Goal: Task Accomplishment & Management: Use online tool/utility

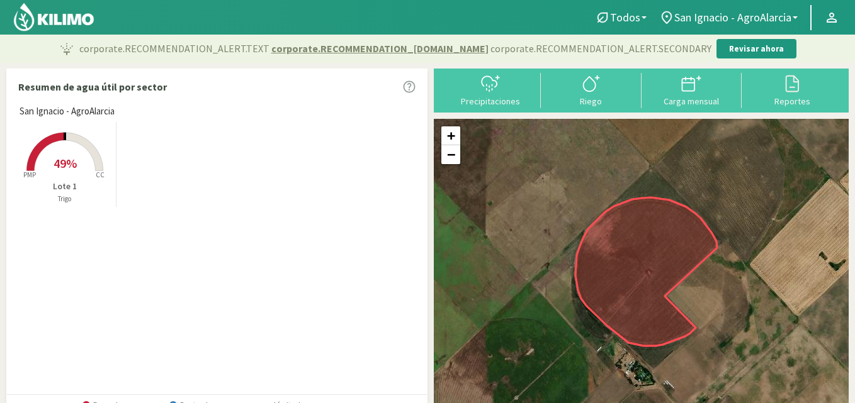
click at [75, 126] on rect at bounding box center [64, 172] width 101 height 101
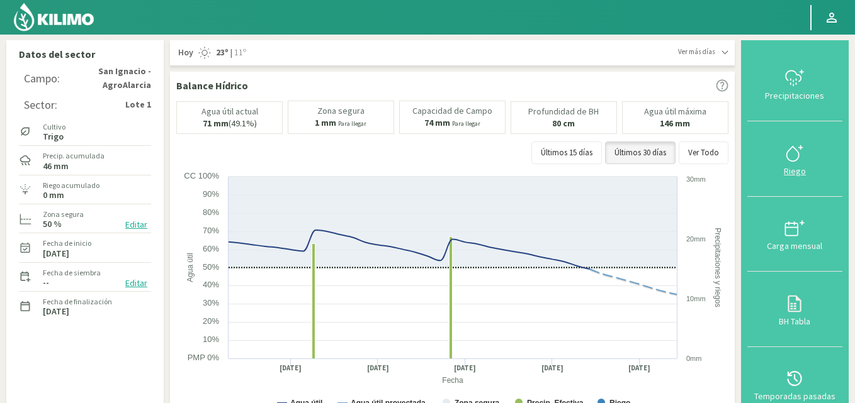
click at [795, 157] on icon at bounding box center [794, 154] width 20 height 20
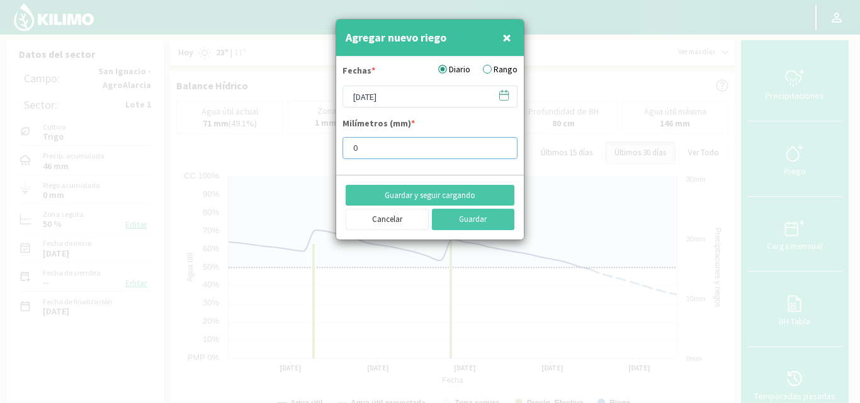
drag, startPoint x: 368, startPoint y: 147, endPoint x: 337, endPoint y: 146, distance: 30.9
click at [337, 146] on form "Fechas * Diario Rango 12/09/2025 Milímetros (mm) * 0" at bounding box center [430, 116] width 188 height 118
type input "2"
type input "12"
click at [470, 217] on button "Guardar" at bounding box center [473, 219] width 83 height 21
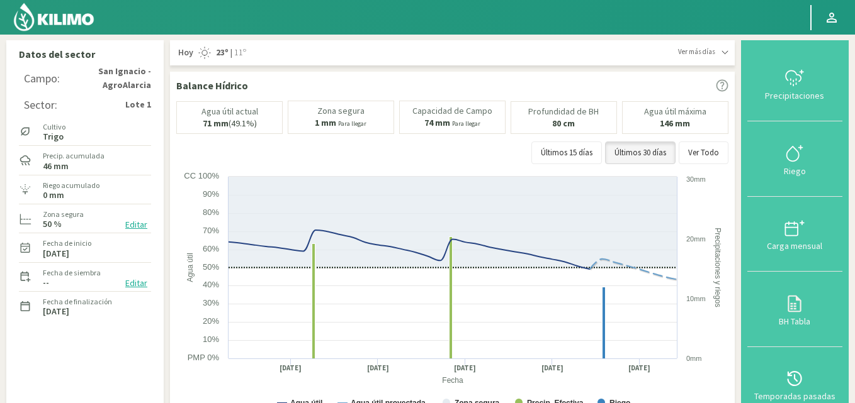
click at [76, 22] on img at bounding box center [54, 17] width 82 height 30
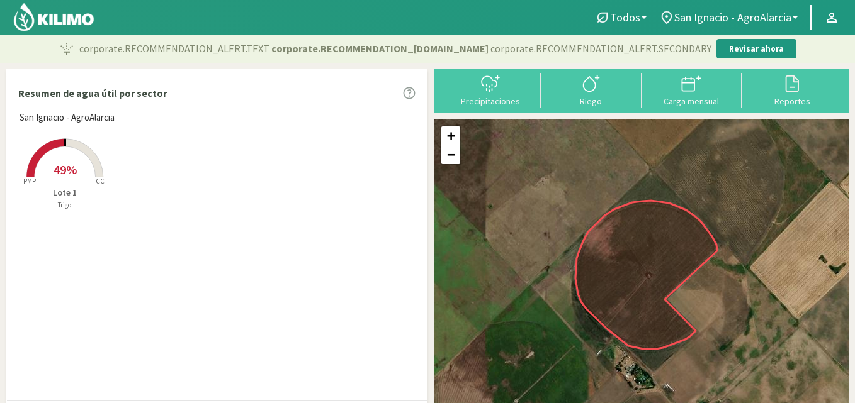
click at [77, 161] on rect at bounding box center [64, 178] width 101 height 101
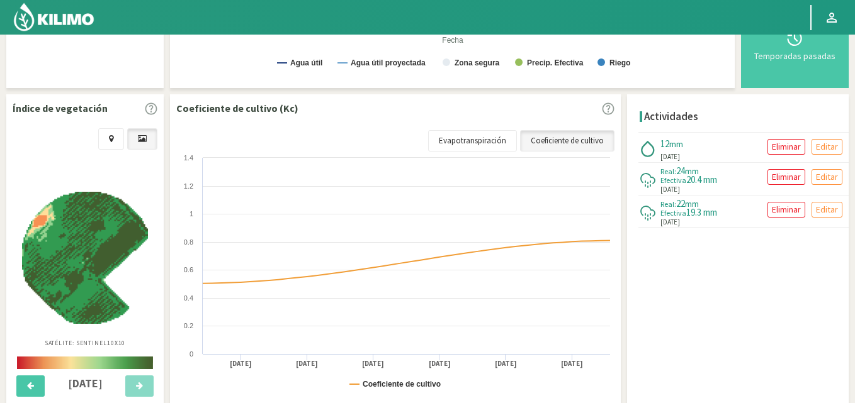
scroll to position [413, 0]
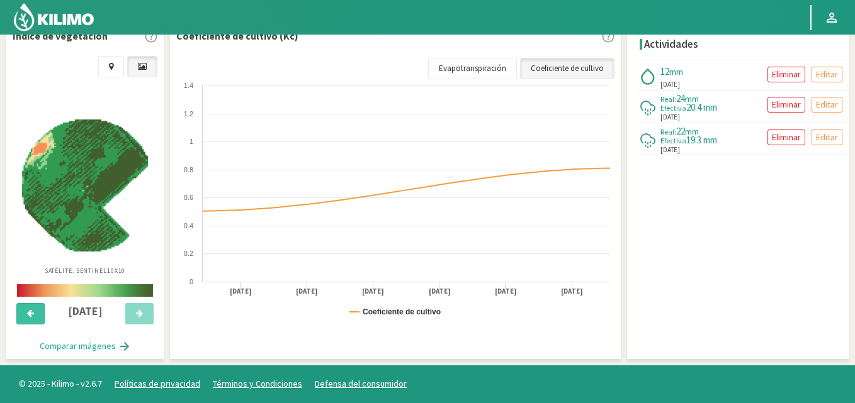
click at [29, 315] on icon at bounding box center [30, 314] width 7 height 8
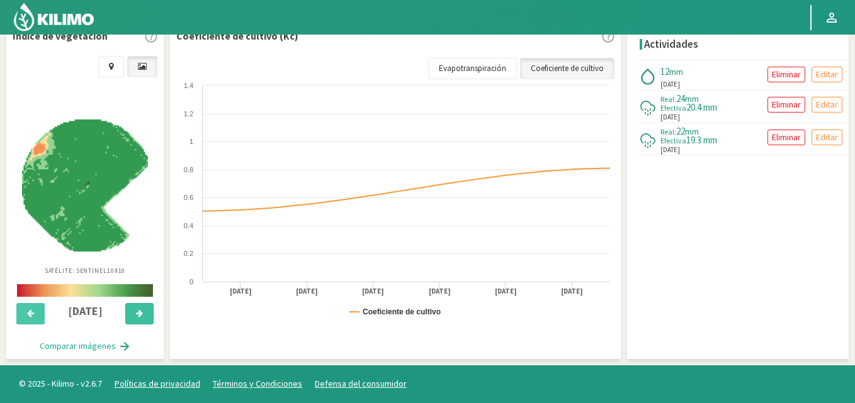
click at [138, 315] on icon at bounding box center [139, 314] width 7 height 8
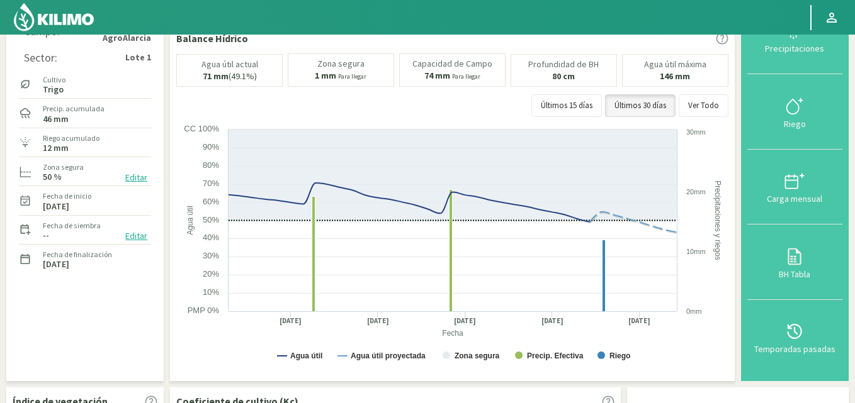
scroll to position [0, 0]
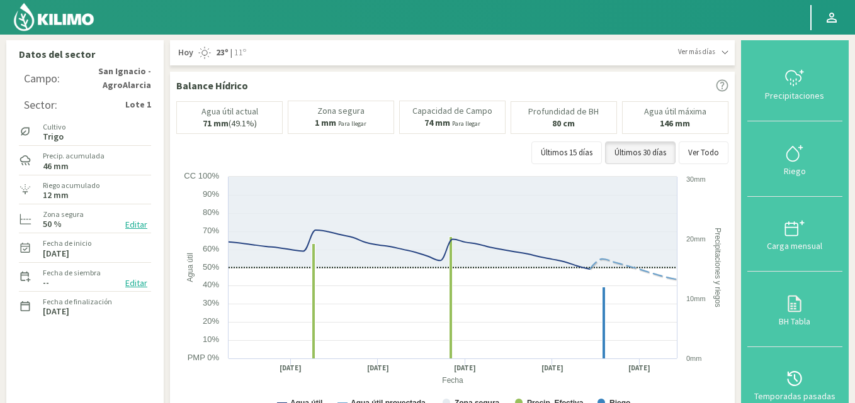
click at [79, 16] on img at bounding box center [54, 17] width 82 height 30
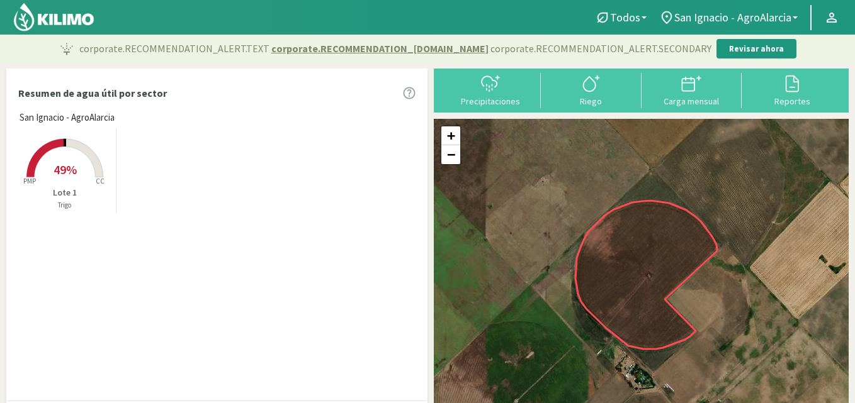
click at [90, 154] on icon at bounding box center [64, 158] width 76 height 38
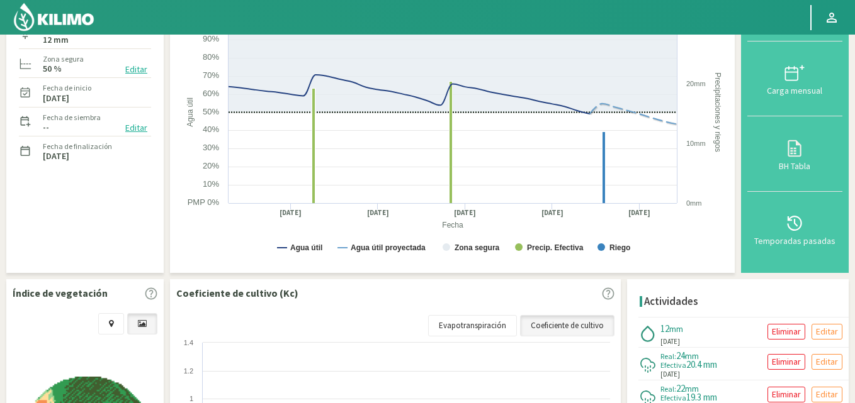
scroll to position [252, 0]
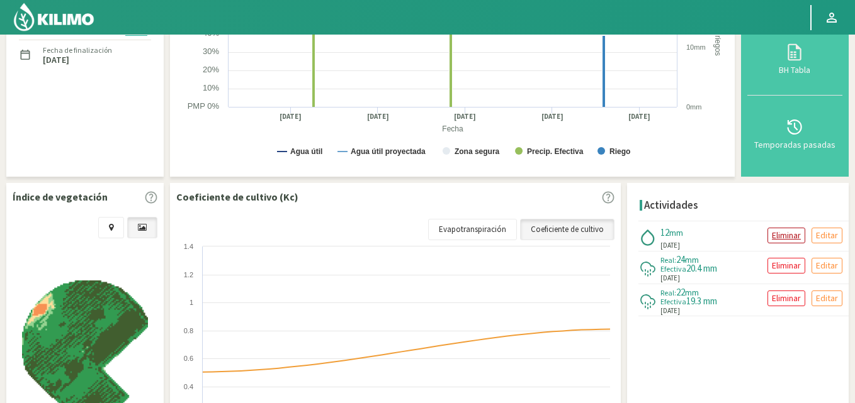
click at [781, 235] on p "Eliminar" at bounding box center [786, 235] width 29 height 14
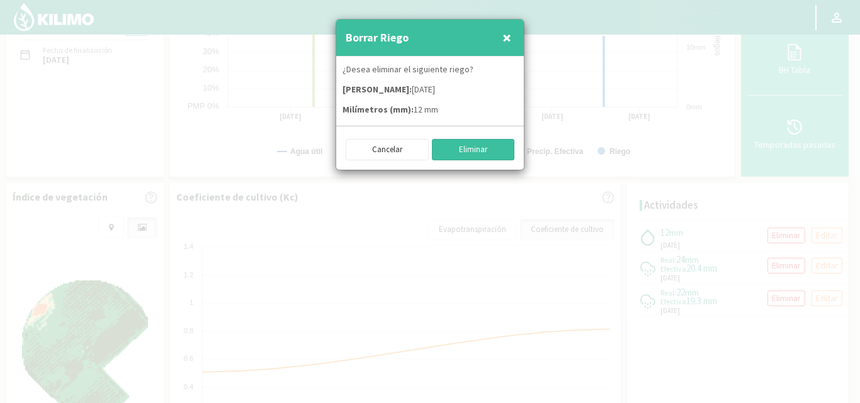
click at [460, 144] on button "Eliminar" at bounding box center [473, 149] width 83 height 21
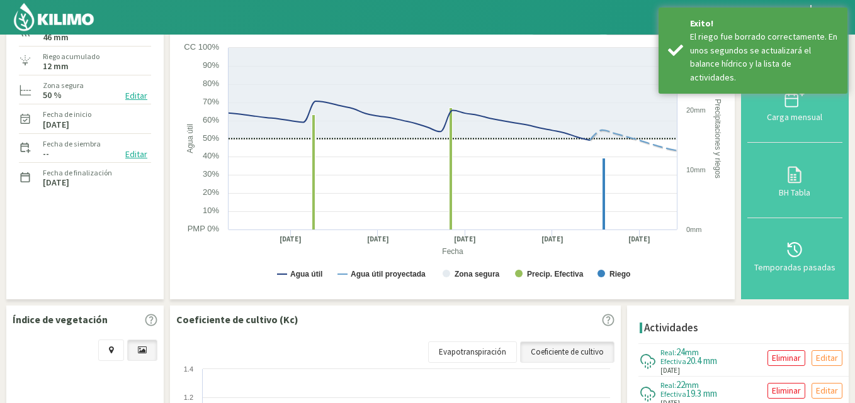
scroll to position [0, 0]
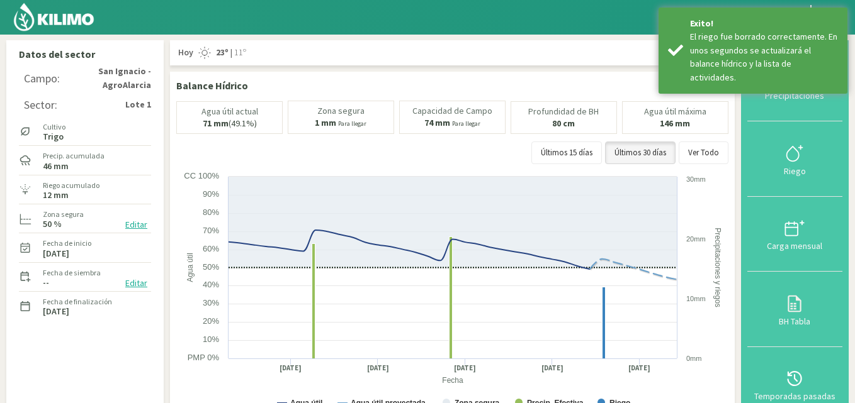
click at [83, 13] on img at bounding box center [54, 17] width 82 height 30
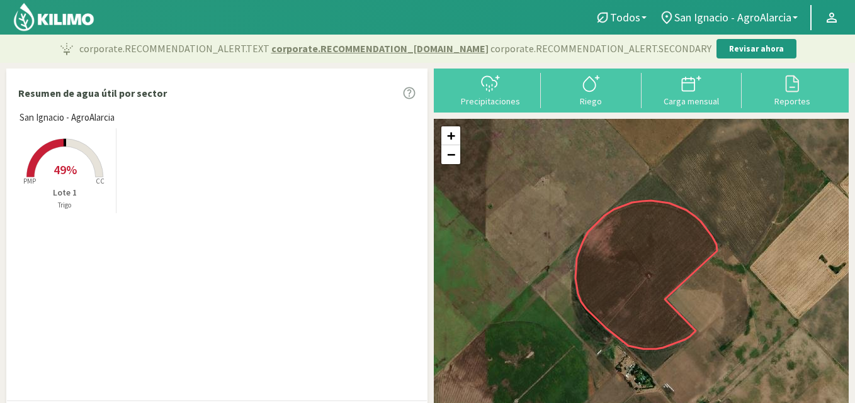
click at [78, 154] on rect at bounding box center [64, 178] width 101 height 101
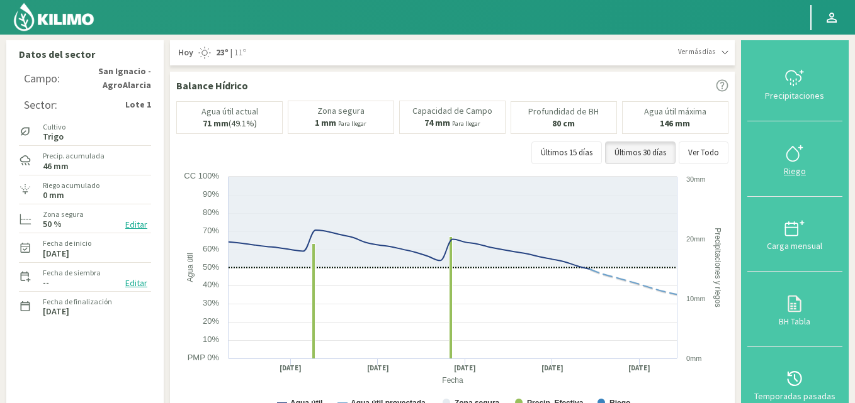
click at [800, 160] on icon at bounding box center [794, 154] width 20 height 20
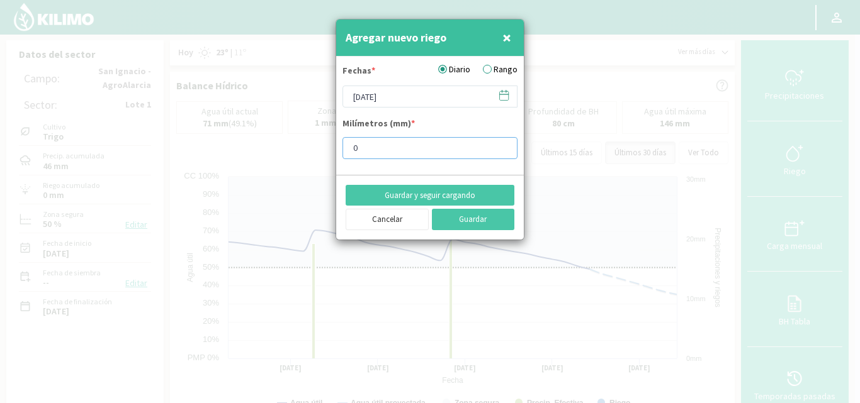
drag, startPoint x: 385, startPoint y: 146, endPoint x: 318, endPoint y: 145, distance: 67.4
click at [318, 145] on div "Agregar nuevo riego × Fechas * Diario Rango 12/09/2025 Milímetros (mm) * 0 Guar…" at bounding box center [430, 201] width 860 height 403
type input "12"
click at [487, 217] on button "Guardar" at bounding box center [473, 219] width 83 height 21
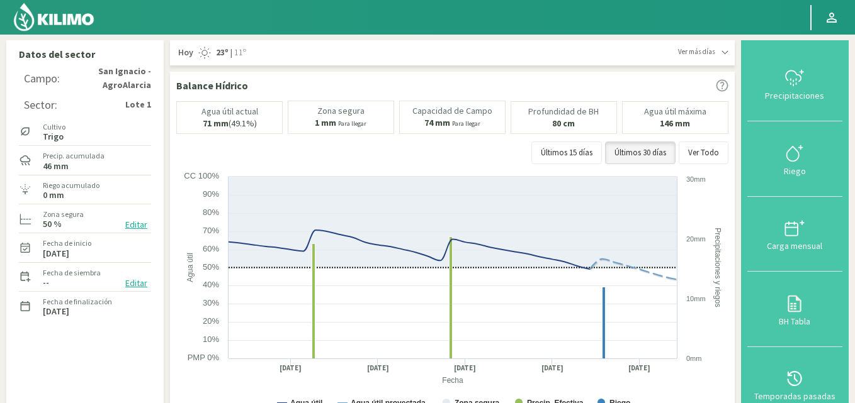
click at [52, 16] on img at bounding box center [54, 17] width 82 height 30
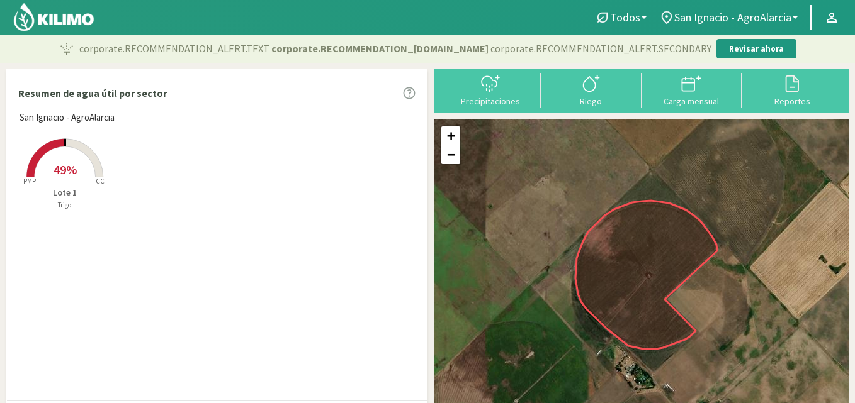
click at [66, 19] on img at bounding box center [54, 17] width 82 height 30
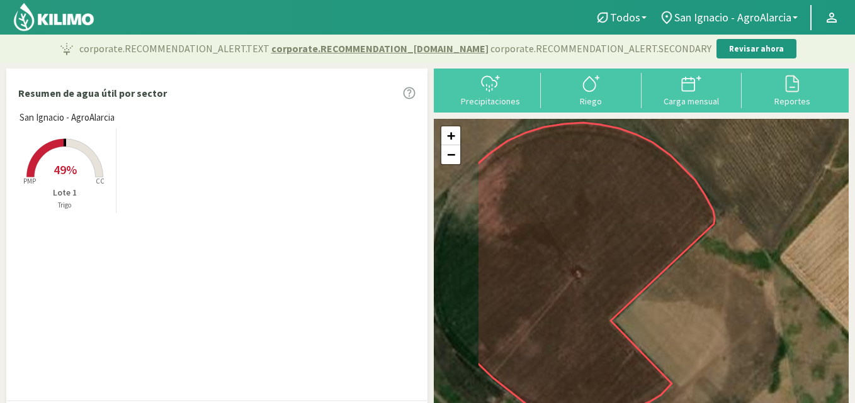
drag, startPoint x: 602, startPoint y: 334, endPoint x: 690, endPoint y: 308, distance: 92.6
click at [690, 308] on div "+ − Leaflet | © Esri" at bounding box center [641, 271] width 415 height 304
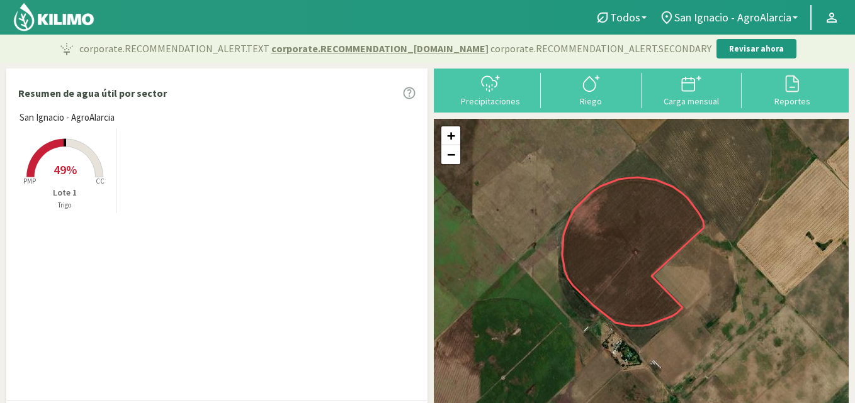
click at [69, 13] on img at bounding box center [54, 17] width 82 height 30
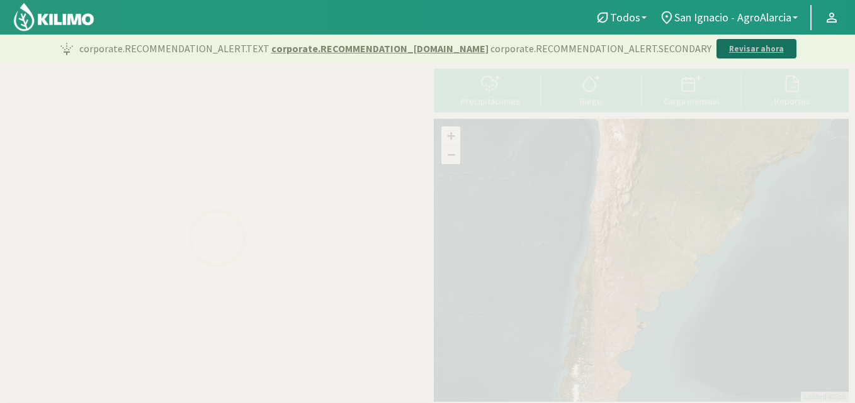
click at [735, 48] on p "Revisar ahora" at bounding box center [756, 49] width 55 height 13
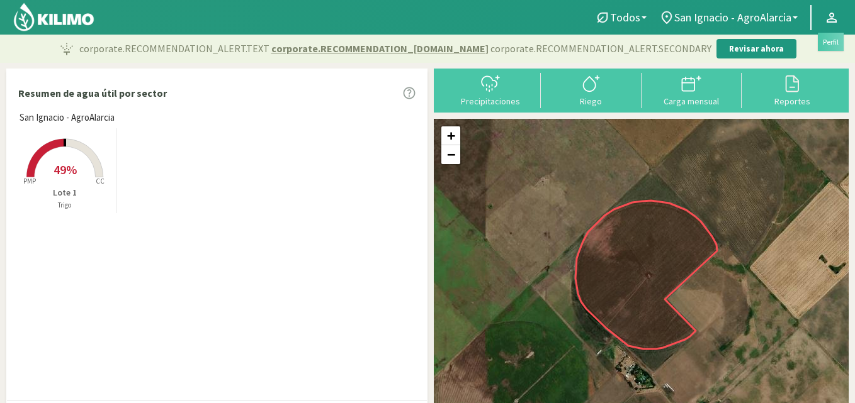
click at [824, 16] on icon at bounding box center [831, 17] width 15 height 15
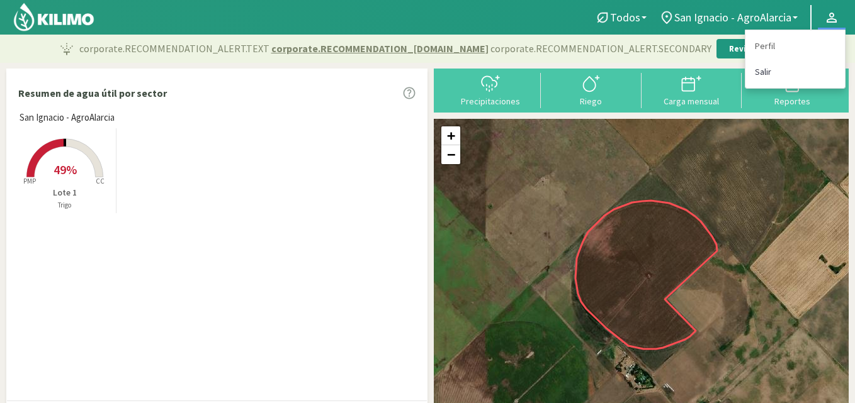
click at [776, 72] on link "Salir" at bounding box center [794, 72] width 99 height 26
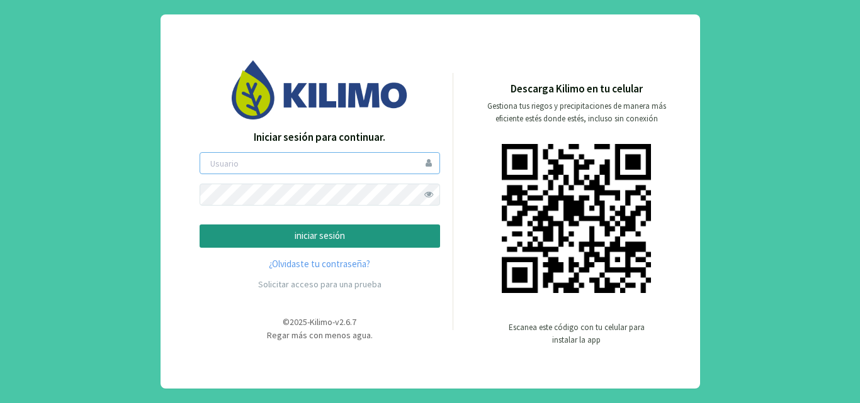
type input "julianabaschiera@agroalarcia.com"
click at [339, 229] on p "iniciar sesión" at bounding box center [319, 236] width 219 height 14
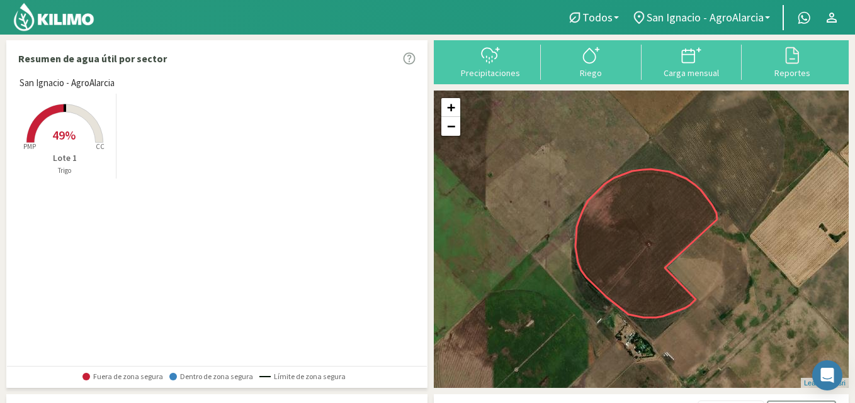
click at [72, 123] on rect at bounding box center [64, 144] width 101 height 101
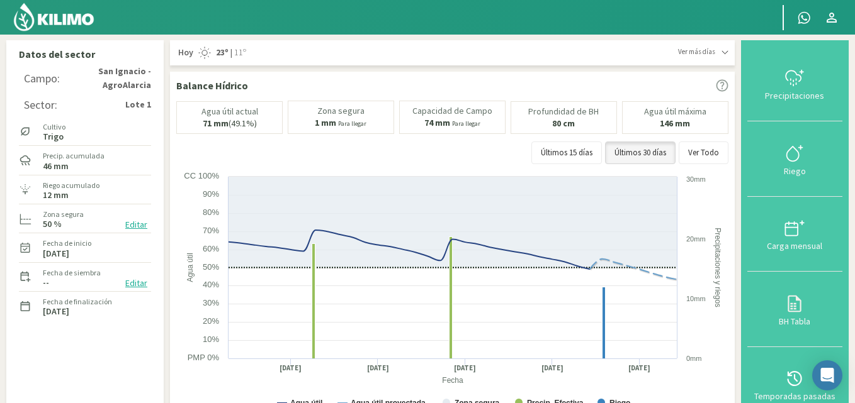
click at [75, 20] on img at bounding box center [54, 17] width 82 height 30
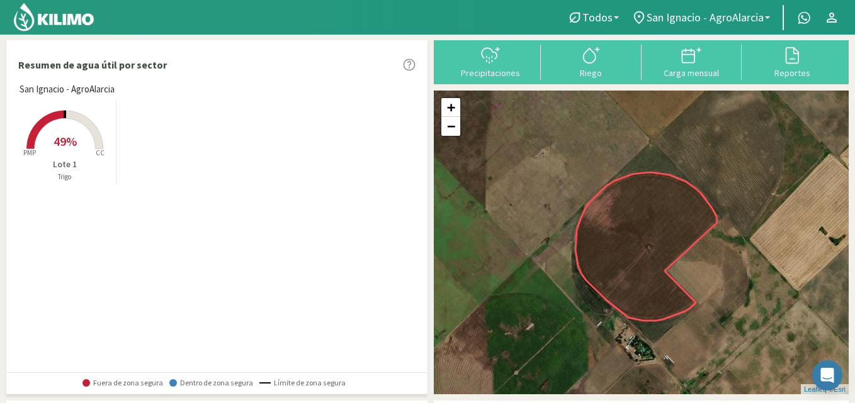
click at [78, 137] on rect at bounding box center [64, 150] width 101 height 101
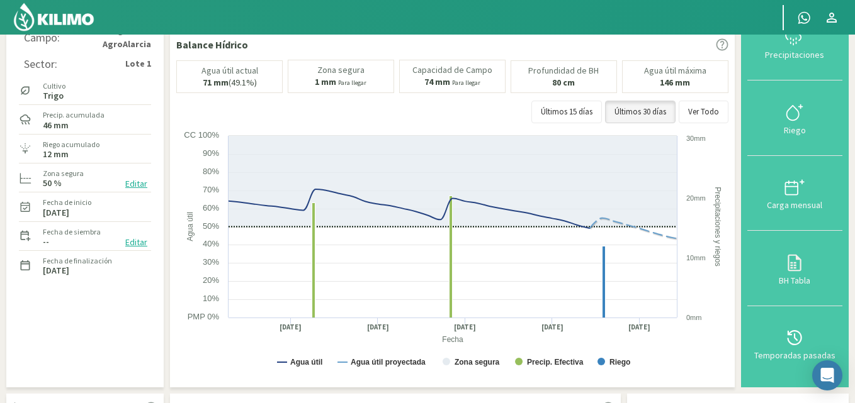
scroll to position [63, 0]
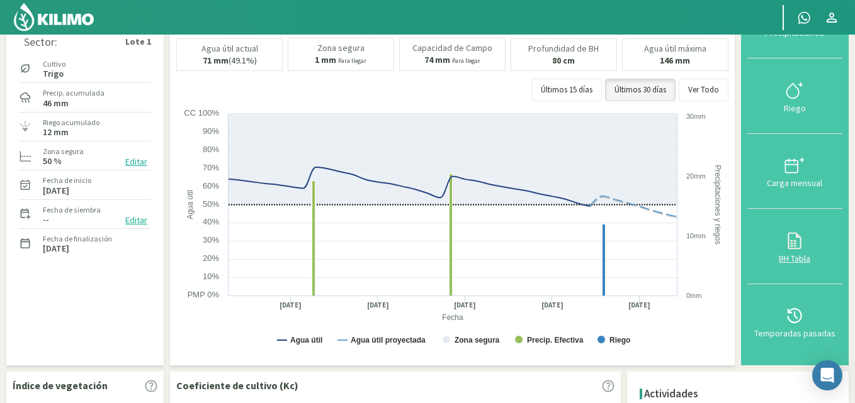
click at [801, 246] on icon at bounding box center [794, 241] width 20 height 20
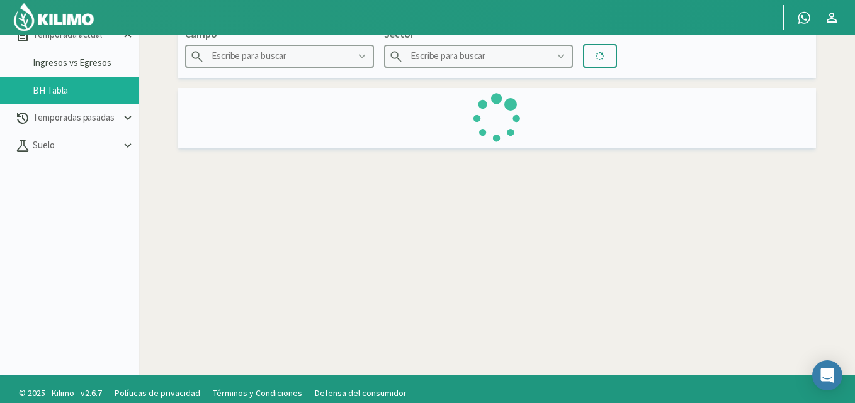
type input "San Ignacio - AgroAlarcia"
type input "Lote 1"
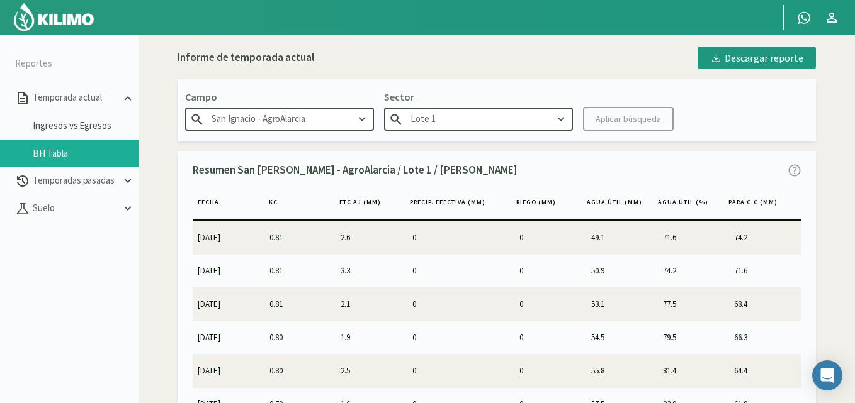
click at [88, 19] on img at bounding box center [54, 17] width 82 height 30
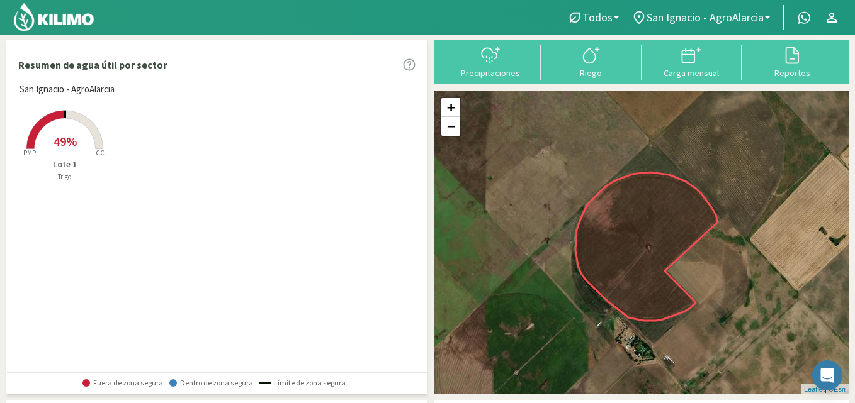
click at [98, 121] on rect at bounding box center [64, 150] width 101 height 101
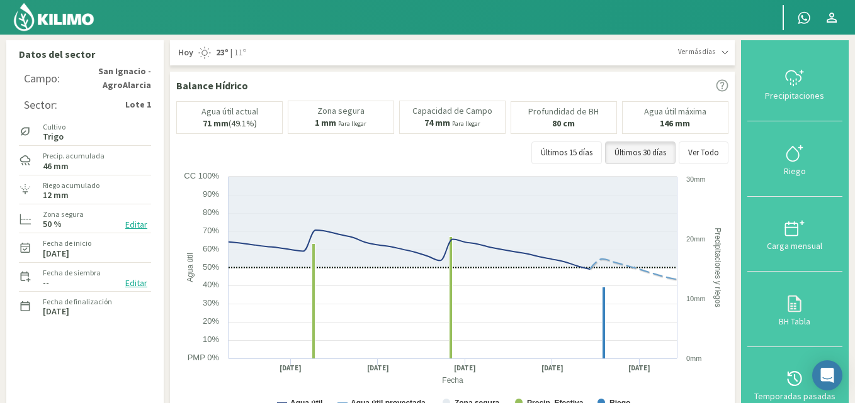
click at [81, 17] on img at bounding box center [54, 17] width 82 height 30
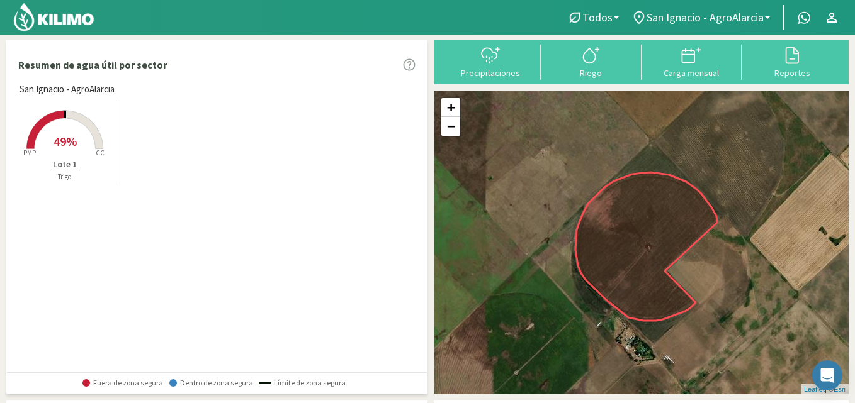
click at [71, 113] on icon at bounding box center [64, 130] width 76 height 38
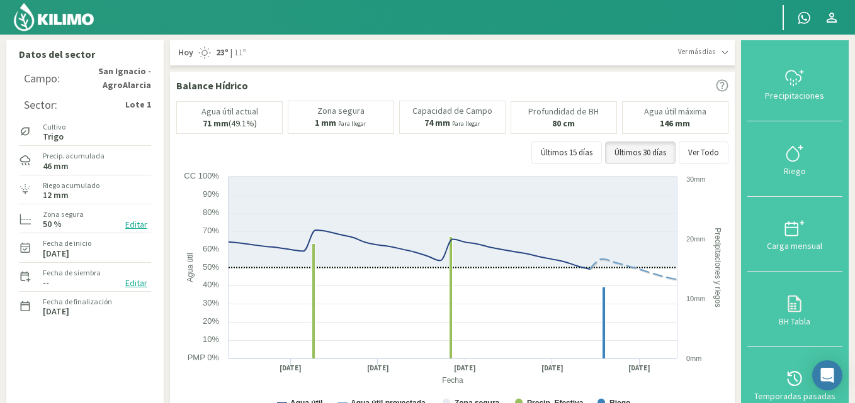
click at [75, 24] on img at bounding box center [54, 17] width 82 height 30
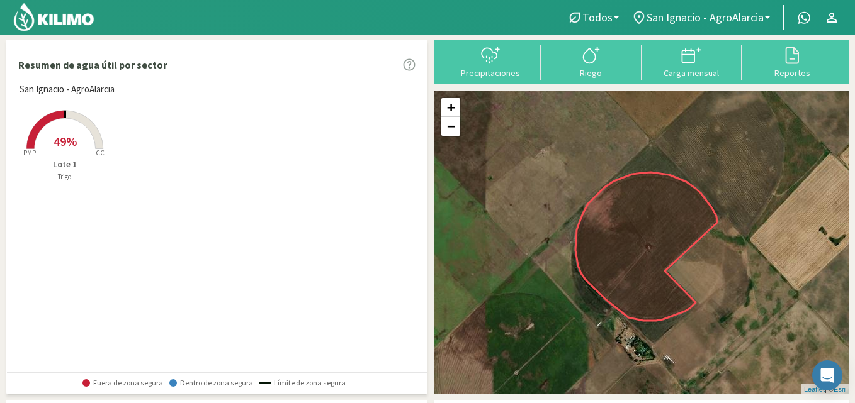
click at [59, 25] on img at bounding box center [54, 17] width 82 height 30
